Goal: Task Accomplishment & Management: Manage account settings

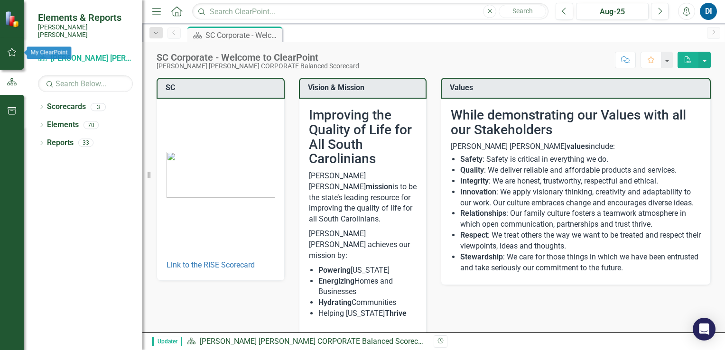
click at [10, 52] on icon "button" at bounding box center [12, 52] width 10 height 8
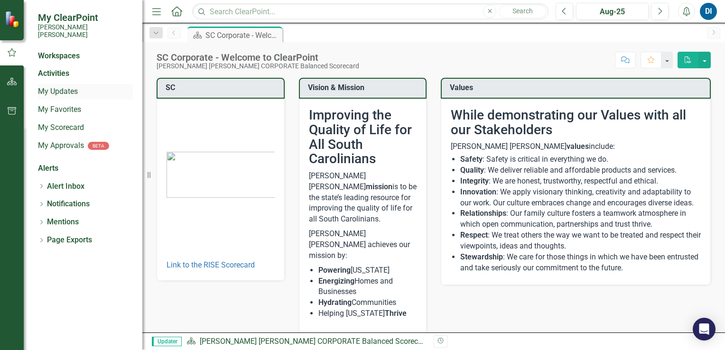
click at [64, 86] on link "My Updates" at bounding box center [85, 91] width 95 height 11
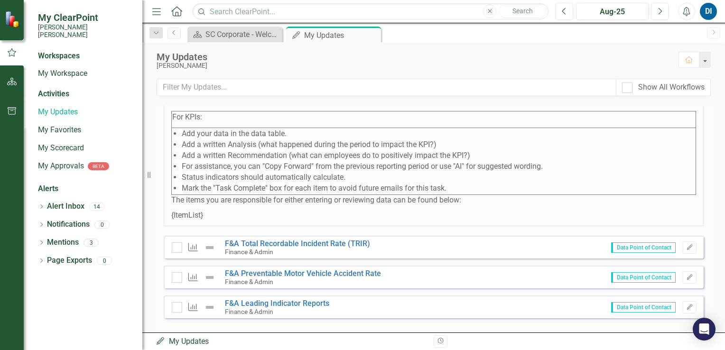
scroll to position [102, 0]
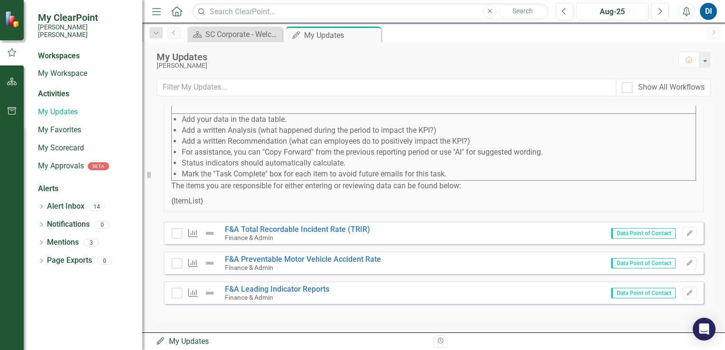
click at [630, 234] on span "Data Point of Contact" at bounding box center [643, 233] width 65 height 10
click at [325, 230] on link "F&A Total Recordable Incident Rate (TRIR)" at bounding box center [297, 229] width 145 height 9
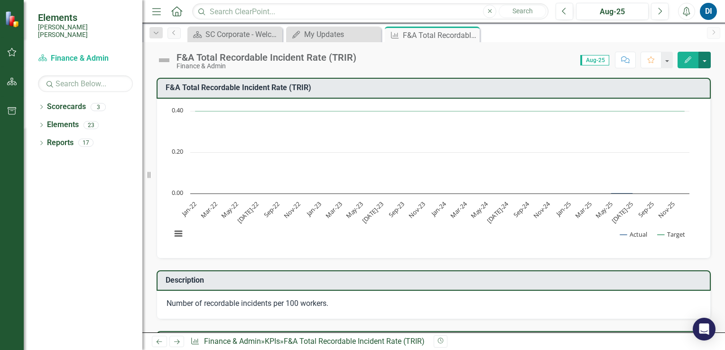
click at [702, 60] on button "button" at bounding box center [704, 60] width 12 height 17
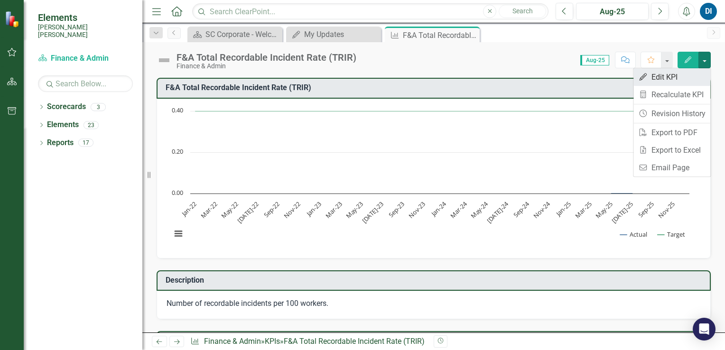
click at [654, 75] on link "Edit Edit KPI" at bounding box center [671, 77] width 77 height 18
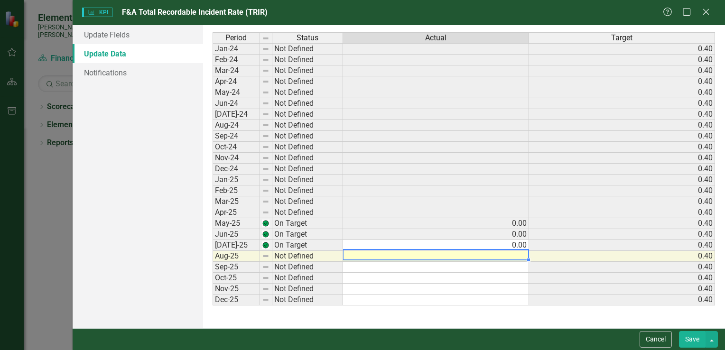
click at [512, 252] on td at bounding box center [436, 256] width 186 height 11
type textarea "0.00"
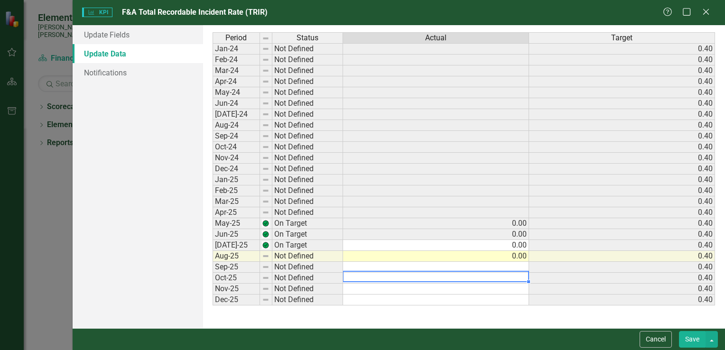
click at [517, 273] on td at bounding box center [436, 278] width 186 height 11
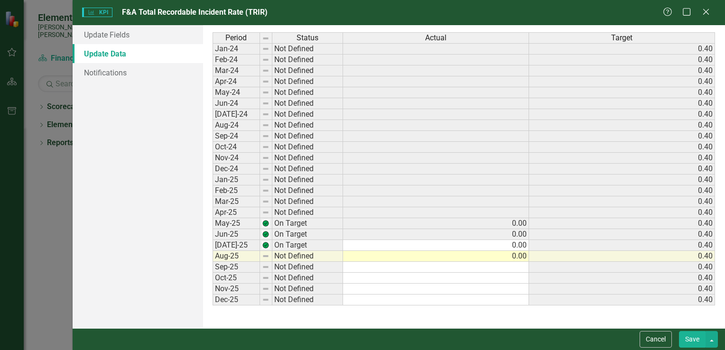
click at [692, 340] on button "Save" at bounding box center [692, 339] width 27 height 17
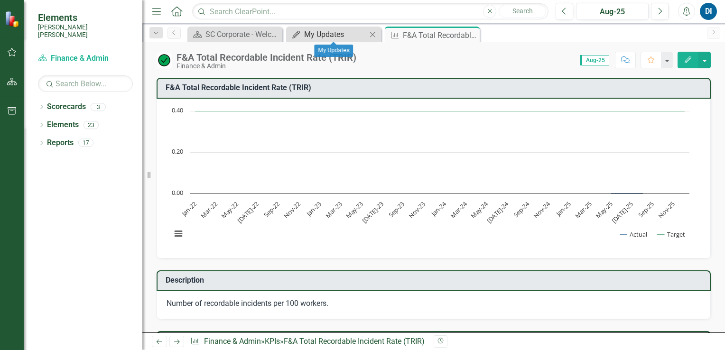
click at [345, 36] on div "My Updates" at bounding box center [335, 34] width 63 height 12
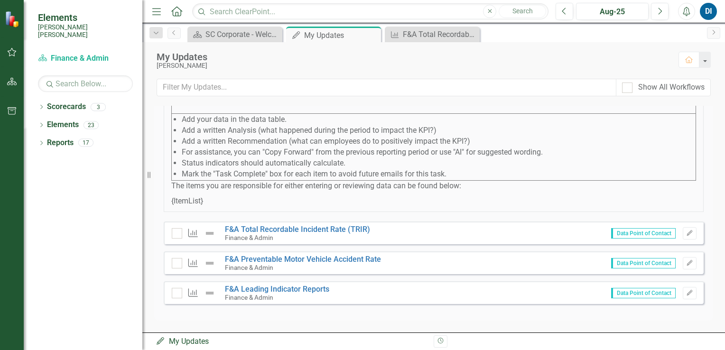
scroll to position [102, 0]
click at [294, 228] on link "F&A Total Recordable Incident Rate (TRIR)" at bounding box center [297, 229] width 145 height 9
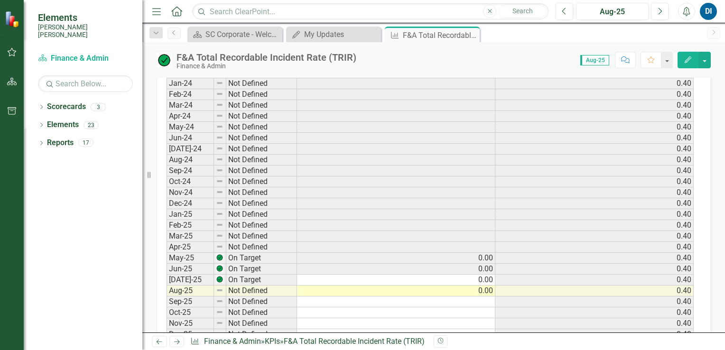
scroll to position [520, 0]
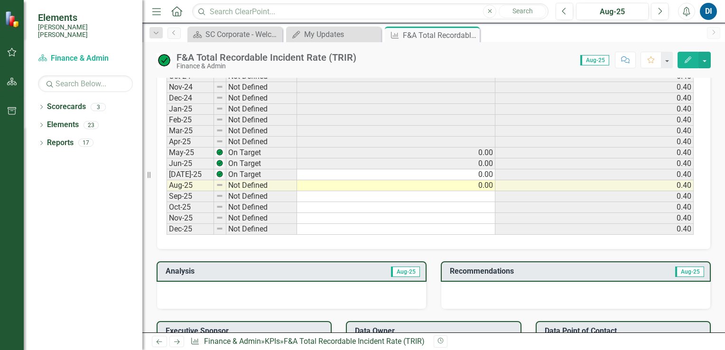
click at [360, 151] on td "0.00" at bounding box center [396, 153] width 198 height 11
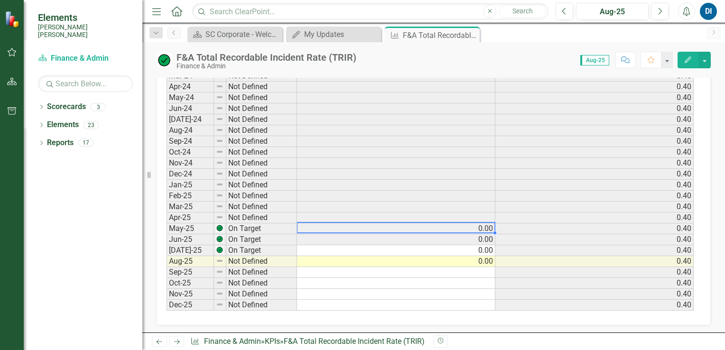
scroll to position [473, 0]
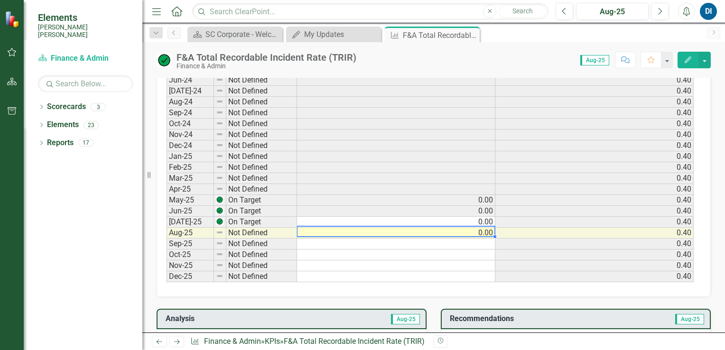
click at [377, 231] on td "0.00" at bounding box center [396, 233] width 198 height 11
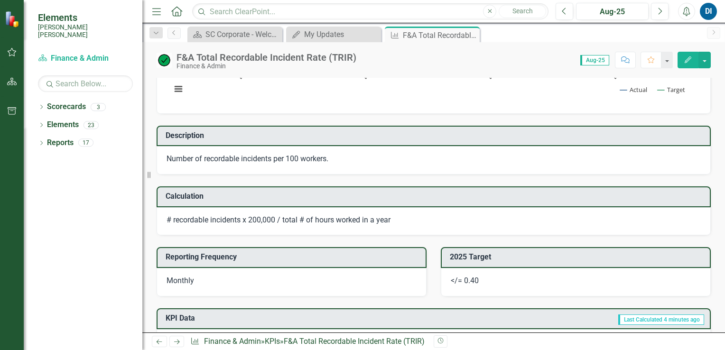
scroll to position [140, 0]
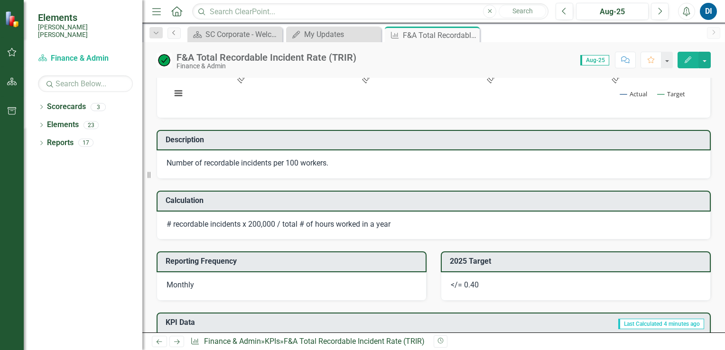
click at [173, 32] on icon "Previous" at bounding box center [174, 33] width 8 height 6
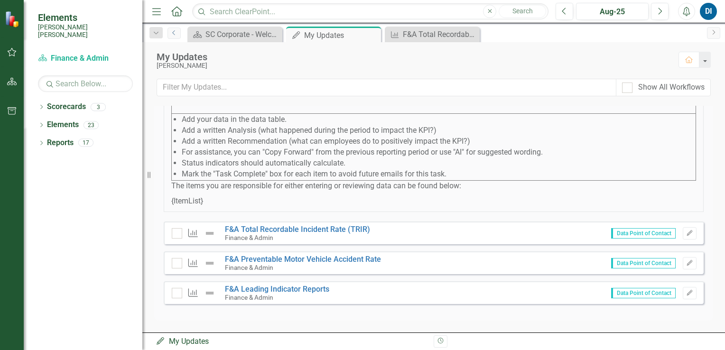
scroll to position [102, 0]
click at [305, 257] on link "F&A Preventable Motor Vehicle Accident Rate" at bounding box center [303, 259] width 156 height 9
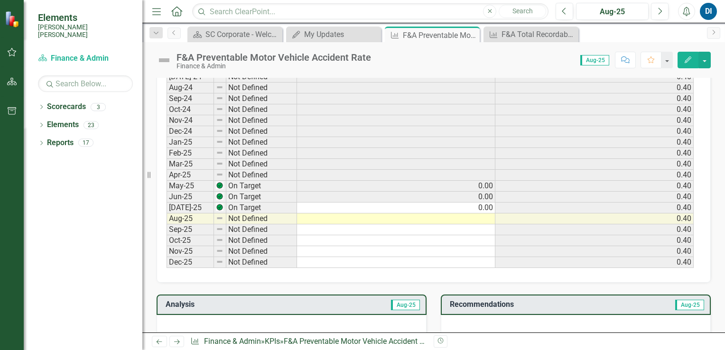
scroll to position [522, 0]
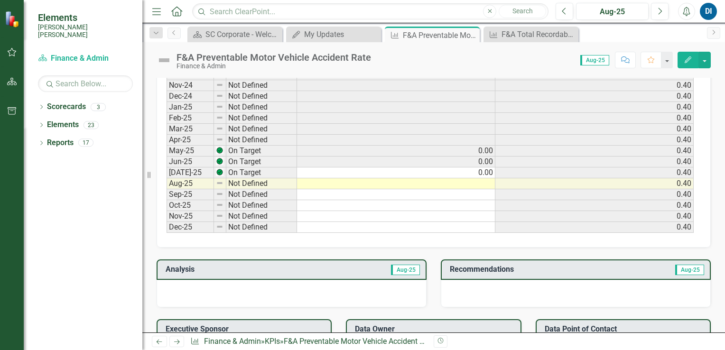
click at [436, 178] on td at bounding box center [396, 183] width 198 height 11
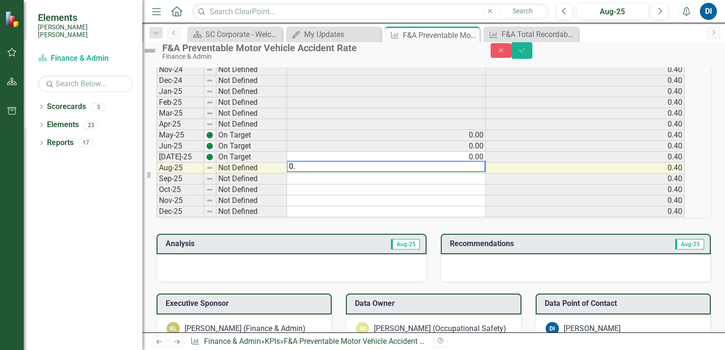
scroll to position [524, 0]
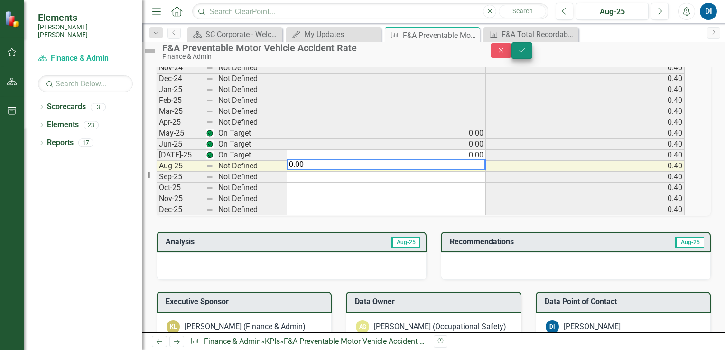
type textarea "0.00"
click at [526, 54] on icon "Save" at bounding box center [522, 50] width 9 height 7
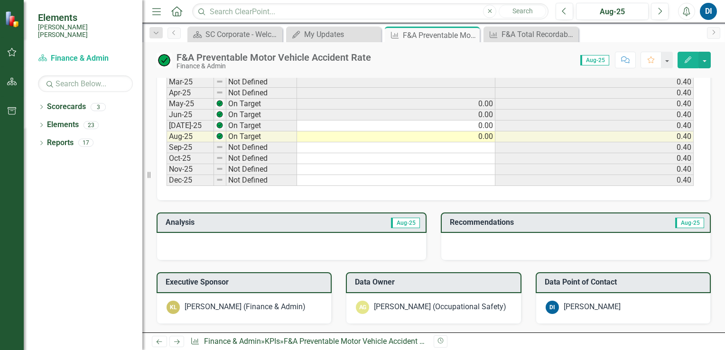
scroll to position [569, 0]
click at [174, 34] on icon at bounding box center [173, 32] width 2 height 5
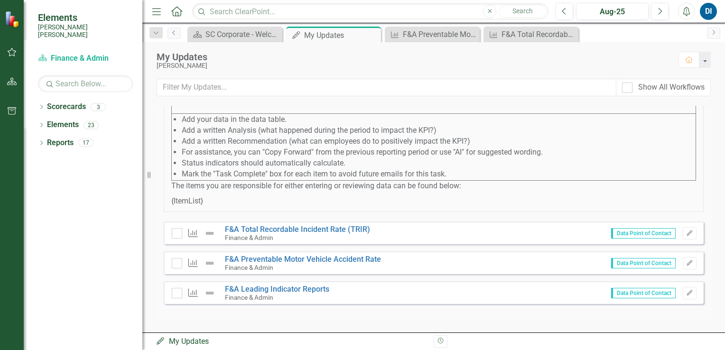
scroll to position [102, 0]
click at [301, 289] on link "F&A Leading Indicator Reports" at bounding box center [277, 289] width 104 height 9
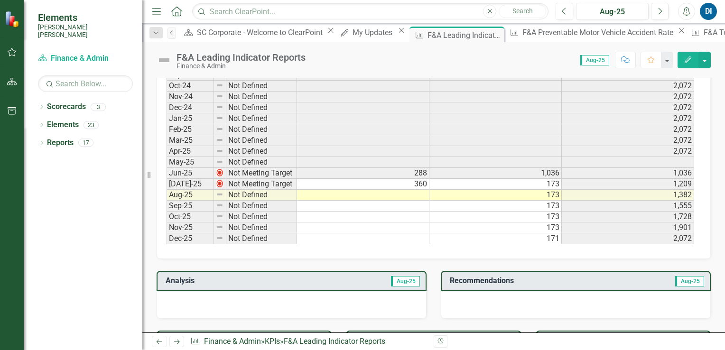
scroll to position [569, 0]
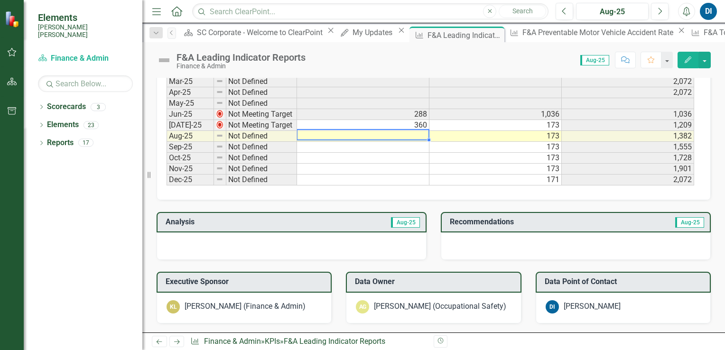
click at [413, 131] on td at bounding box center [363, 136] width 132 height 11
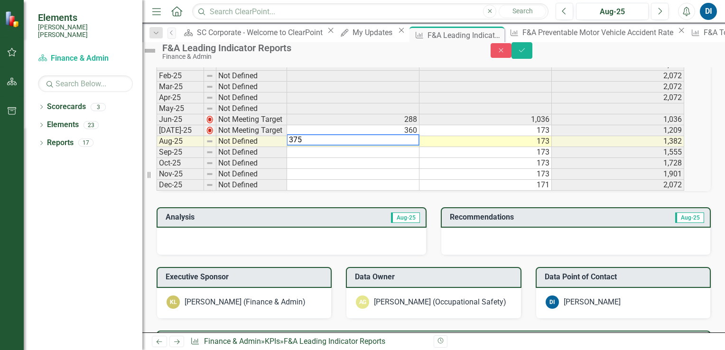
scroll to position [571, 0]
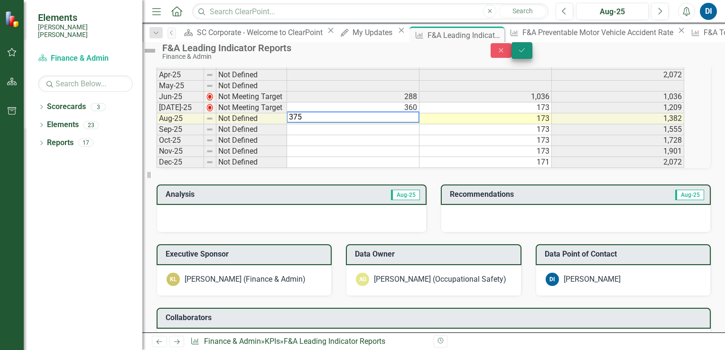
type textarea "375"
click at [526, 54] on icon "Save" at bounding box center [522, 50] width 9 height 7
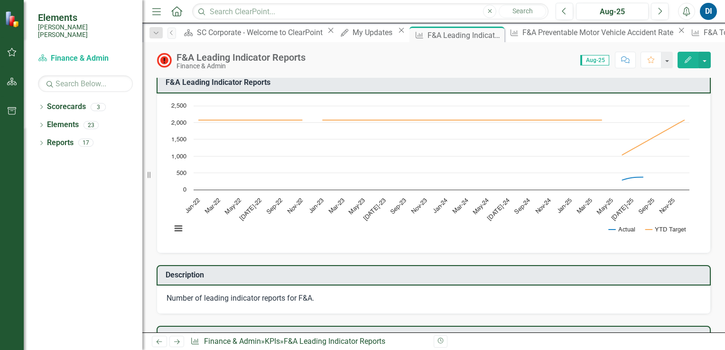
scroll to position [0, 0]
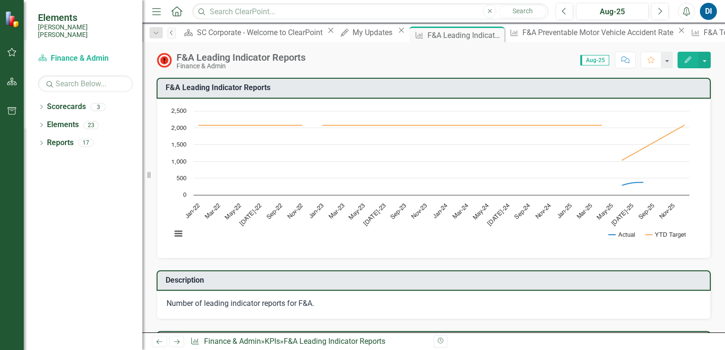
click at [173, 33] on icon "Previous" at bounding box center [172, 33] width 8 height 6
